Goal: Information Seeking & Learning: Learn about a topic

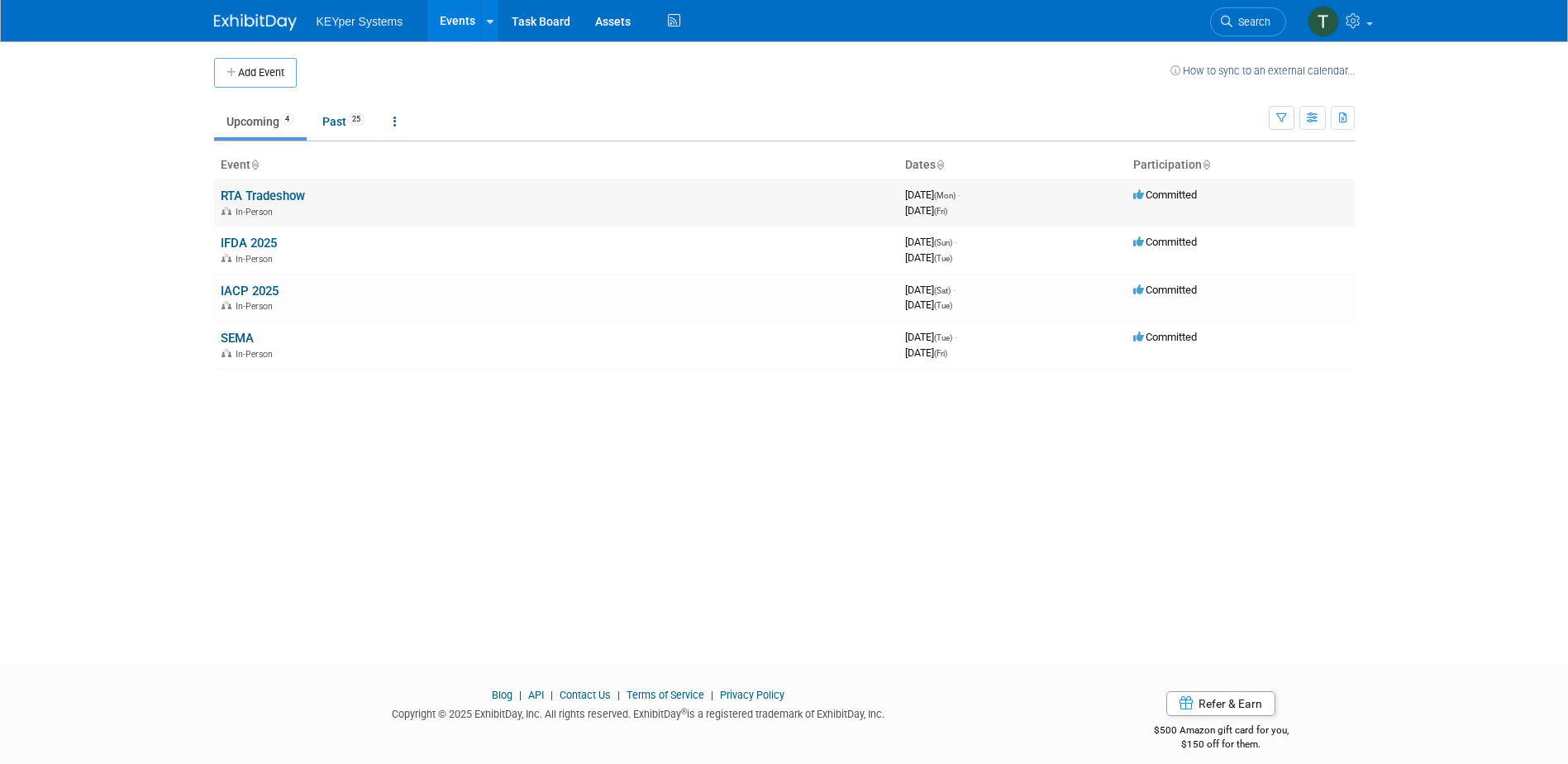
click at [319, 188] on td "RTA Tradeshow In-Person" at bounding box center [557, 203] width 685 height 47
click at [293, 196] on link "RTA Tradeshow" at bounding box center [263, 196] width 84 height 15
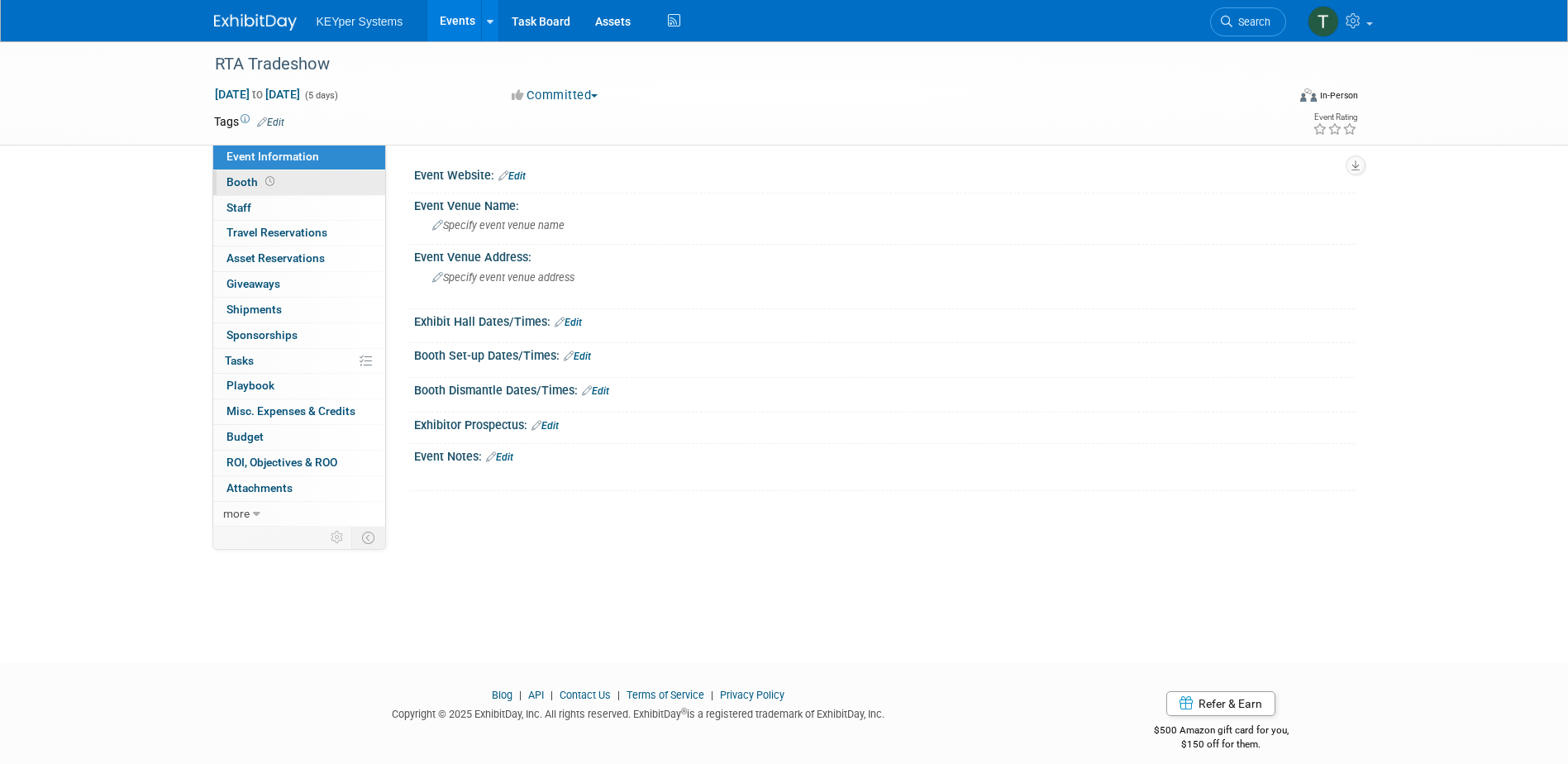
click at [278, 181] on link "Booth" at bounding box center [299, 183] width 172 height 25
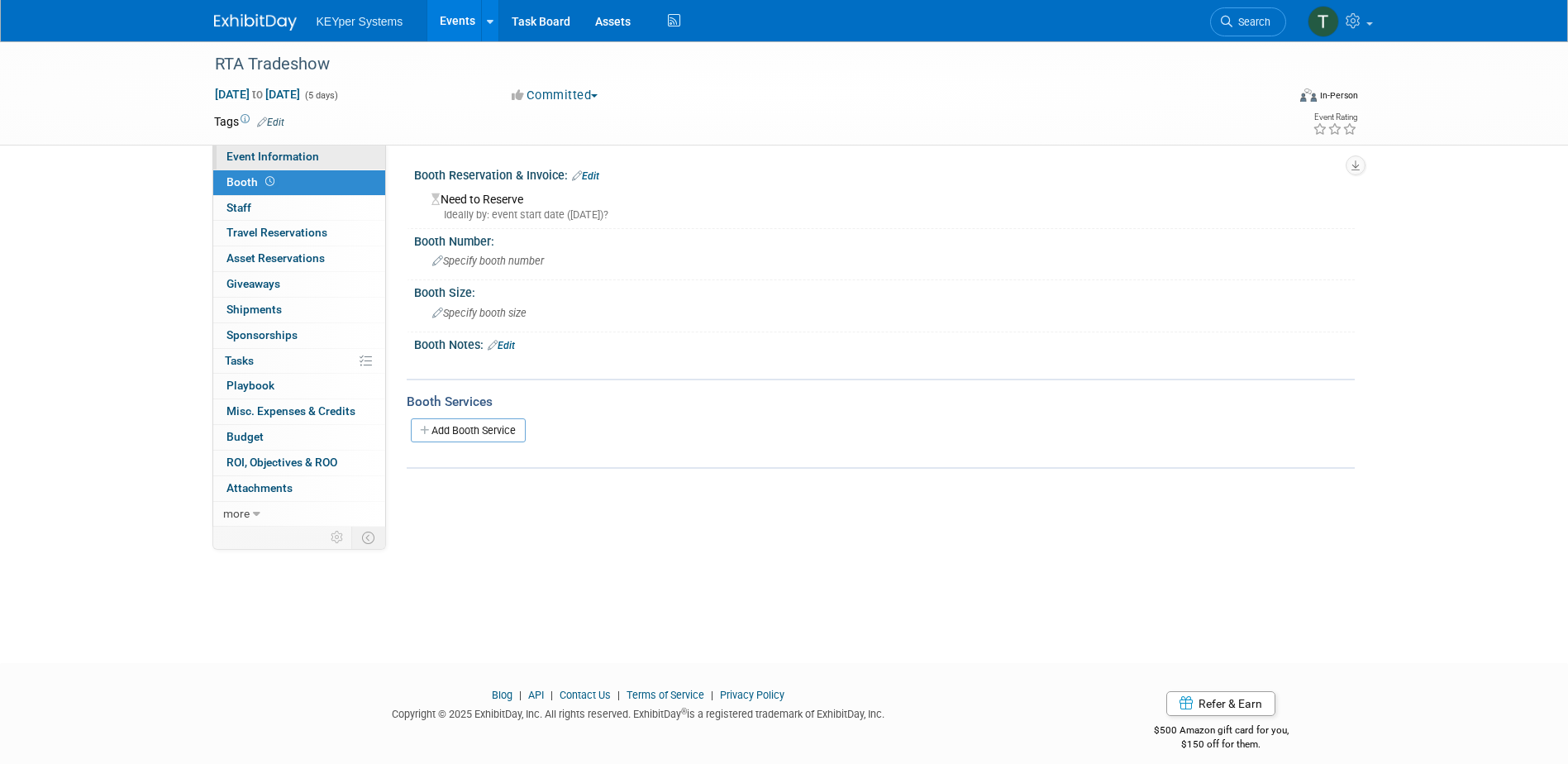
click at [288, 154] on span "Event Information" at bounding box center [273, 157] width 93 height 13
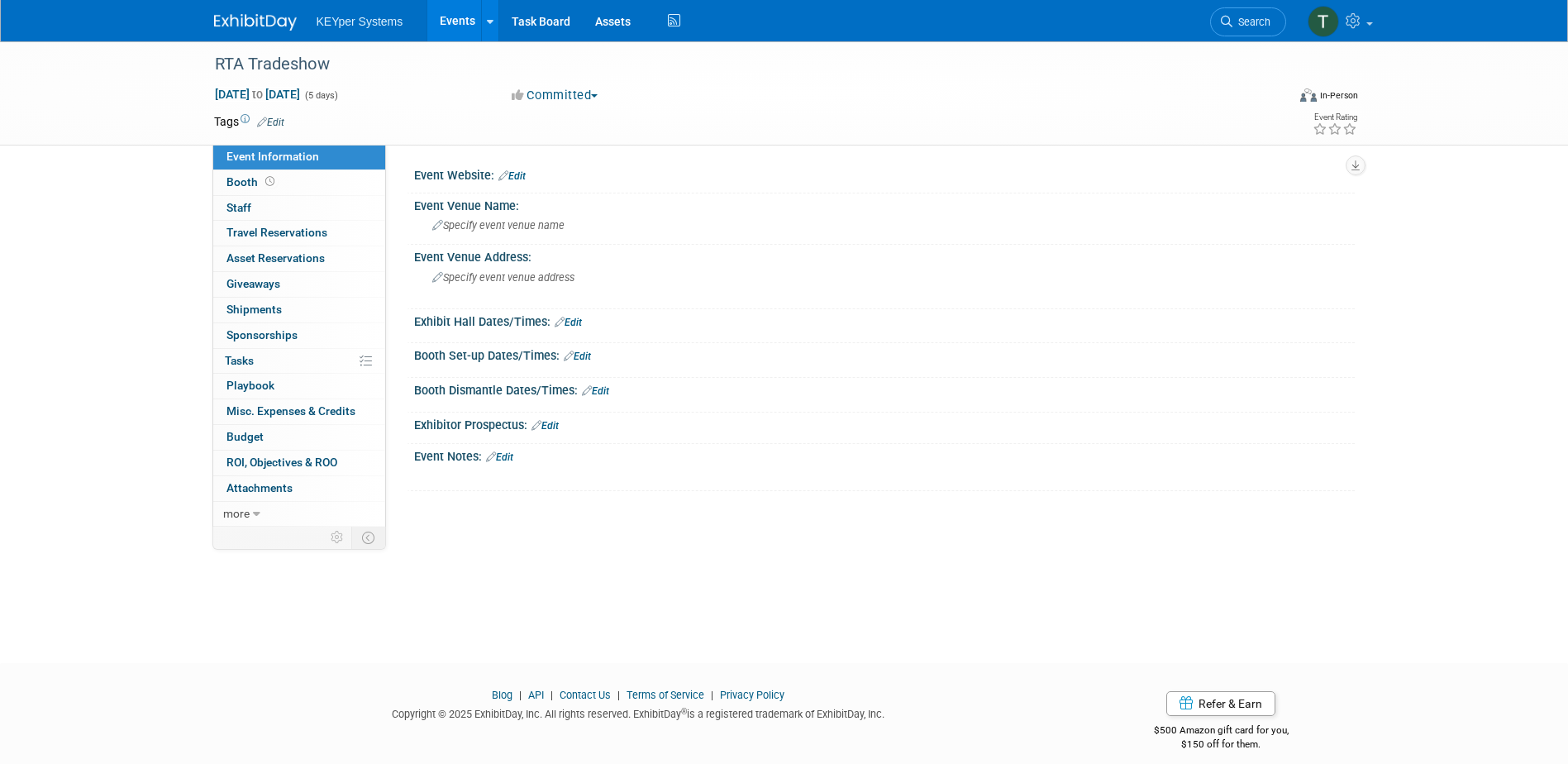
click at [593, 94] on button "Committed" at bounding box center [555, 96] width 99 height 17
click at [598, 94] on span "button" at bounding box center [594, 95] width 7 height 3
click at [865, 107] on div "Sep 22, 2025 to Sep 26, 2025 (5 days) Sep 22, 2025 to Sep 26, 2025 Committed Co…" at bounding box center [786, 99] width 1170 height 25
